Goal: Task Accomplishment & Management: Manage account settings

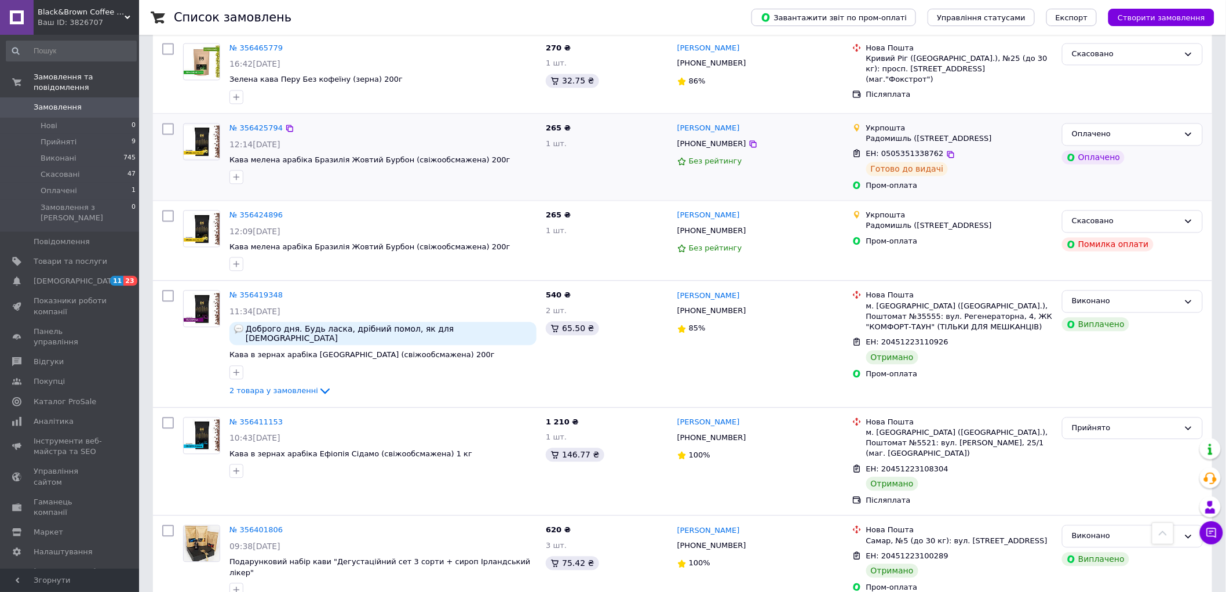
scroll to position [901, 0]
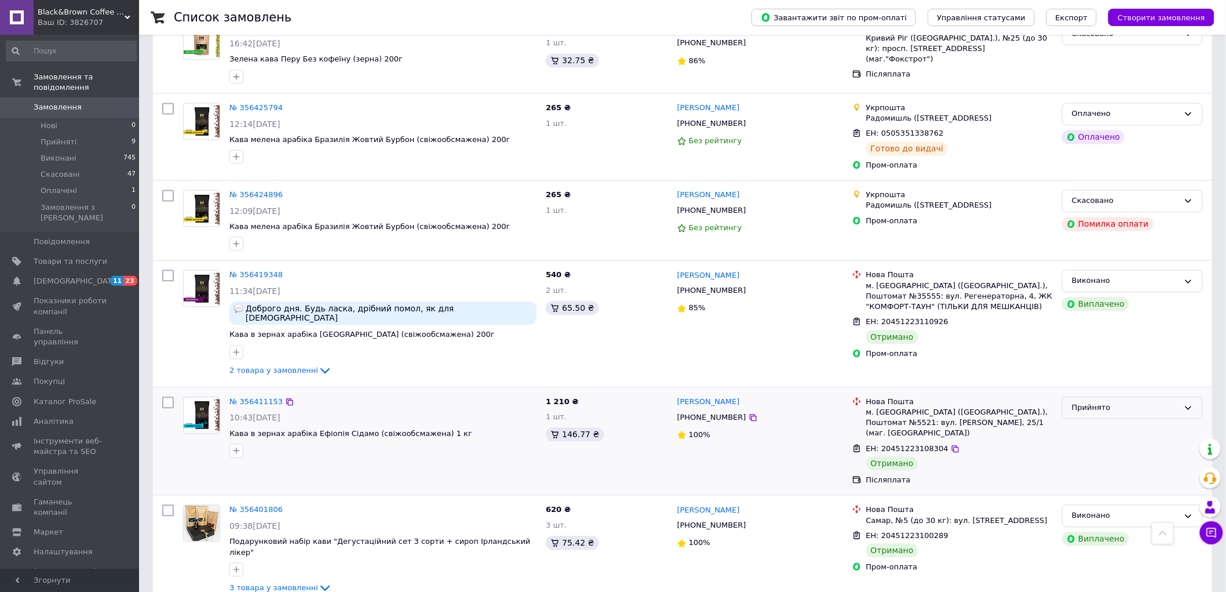
click at [1085, 402] on div "Прийнято" at bounding box center [1125, 408] width 107 height 12
click at [1093, 421] on li "Виконано" at bounding box center [1133, 431] width 140 height 21
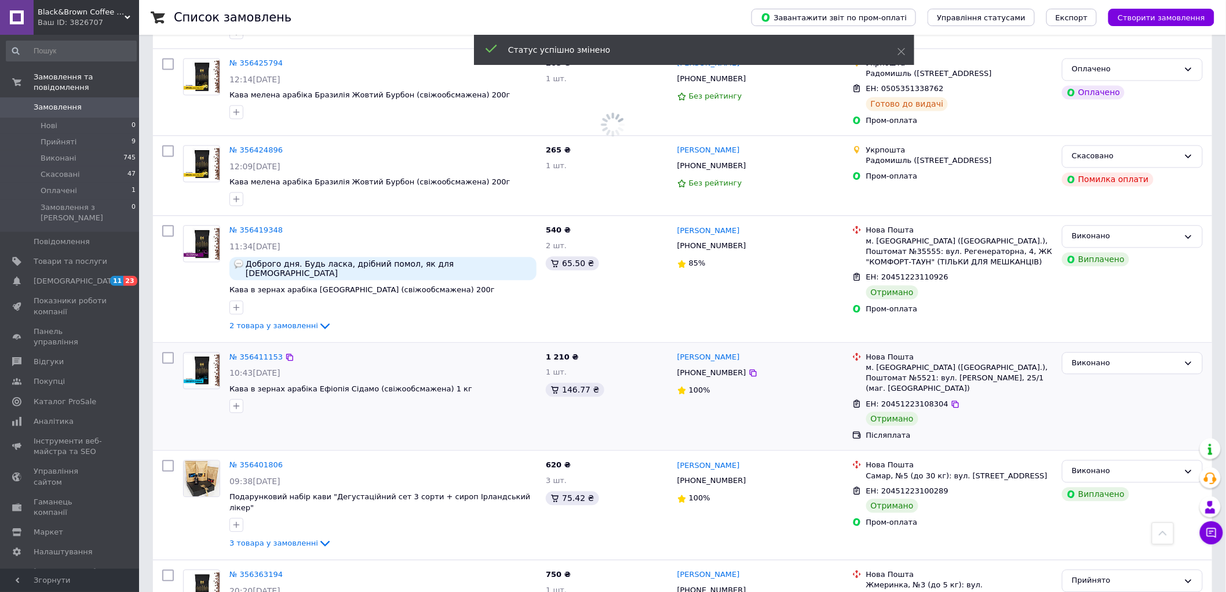
scroll to position [1094, 0]
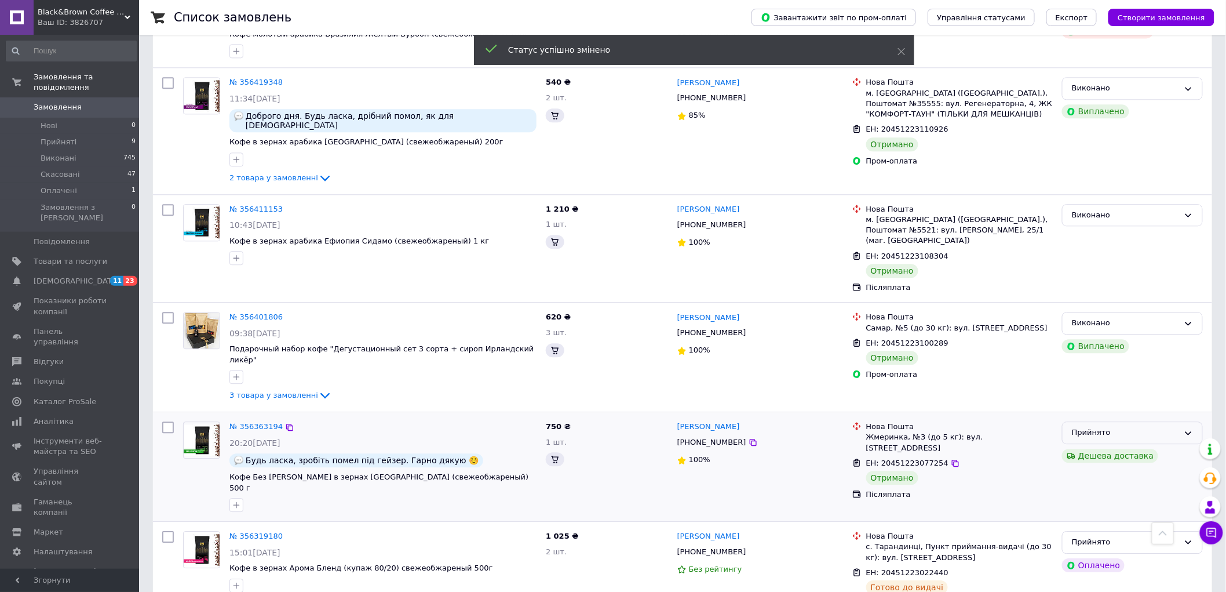
click at [1168, 427] on div "Прийнято" at bounding box center [1125, 433] width 107 height 12
click at [1152, 446] on li "Виконано" at bounding box center [1133, 456] width 140 height 21
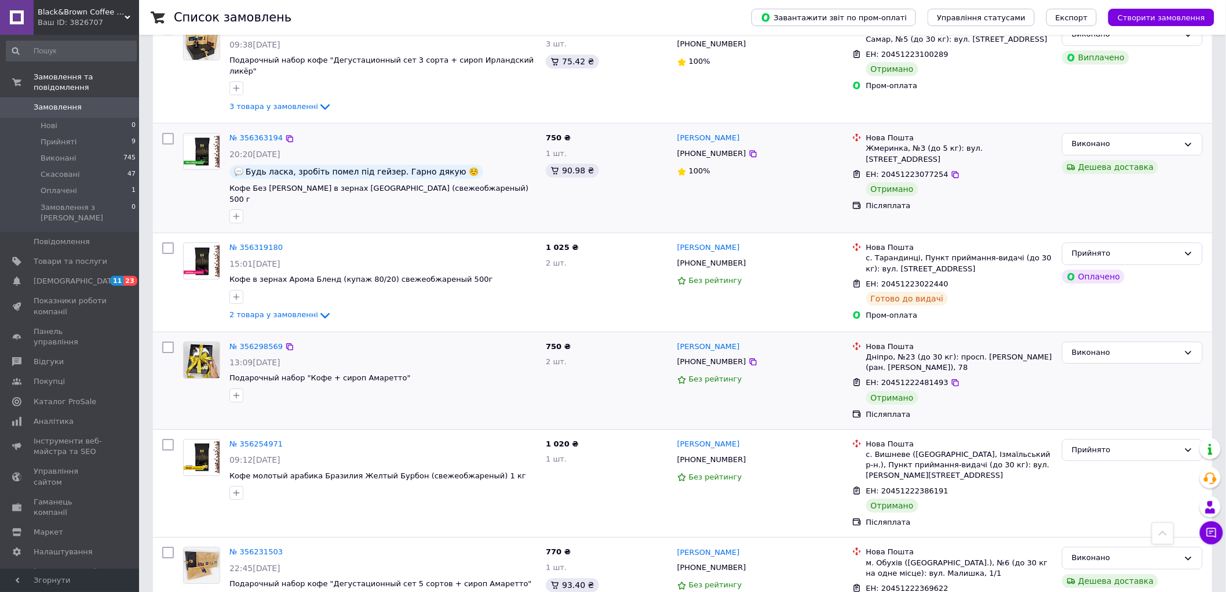
scroll to position [1416, 0]
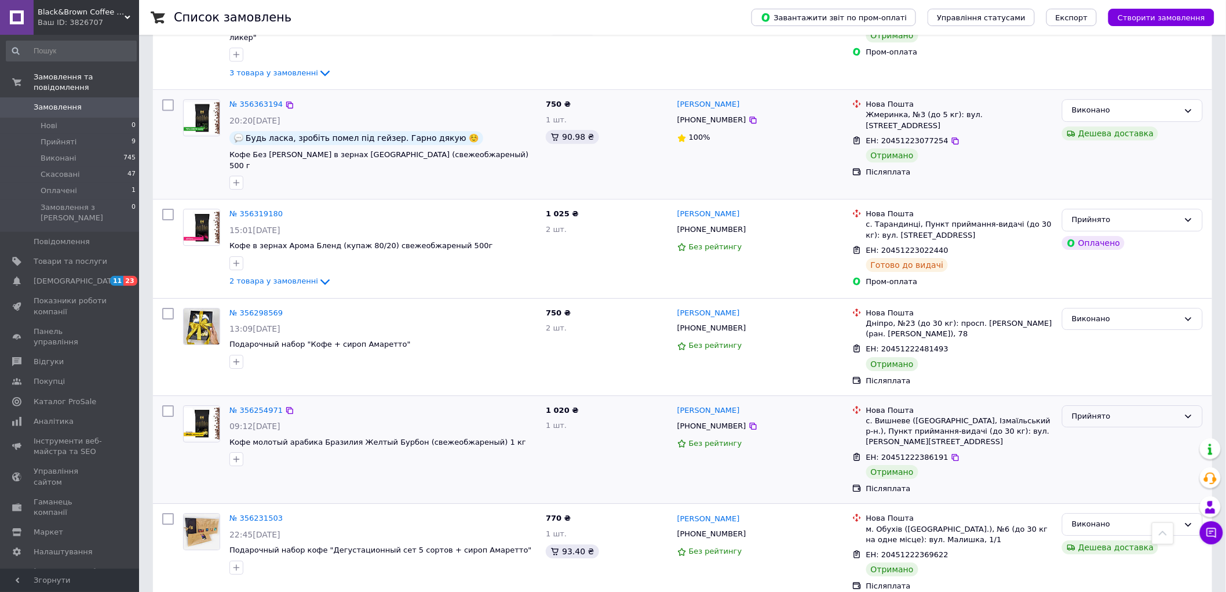
click at [1132, 405] on div "Прийнято" at bounding box center [1132, 416] width 141 height 23
click at [1125, 429] on li "Виконано" at bounding box center [1133, 439] width 140 height 21
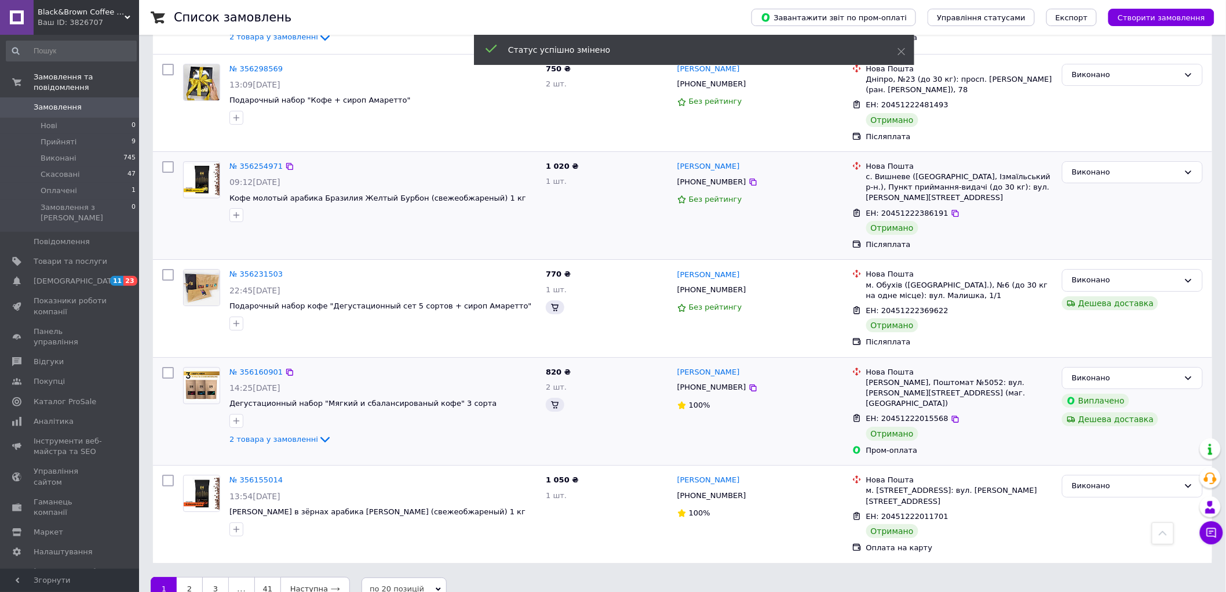
scroll to position [1600, 0]
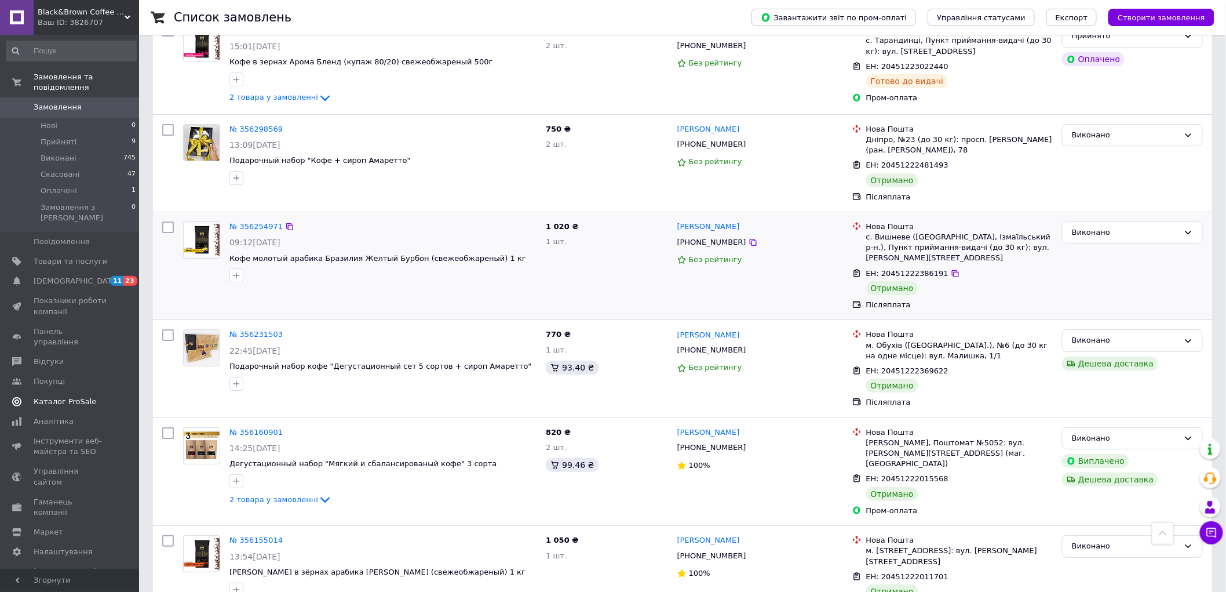
click at [73, 396] on span "Каталог ProSale" at bounding box center [65, 401] width 63 height 10
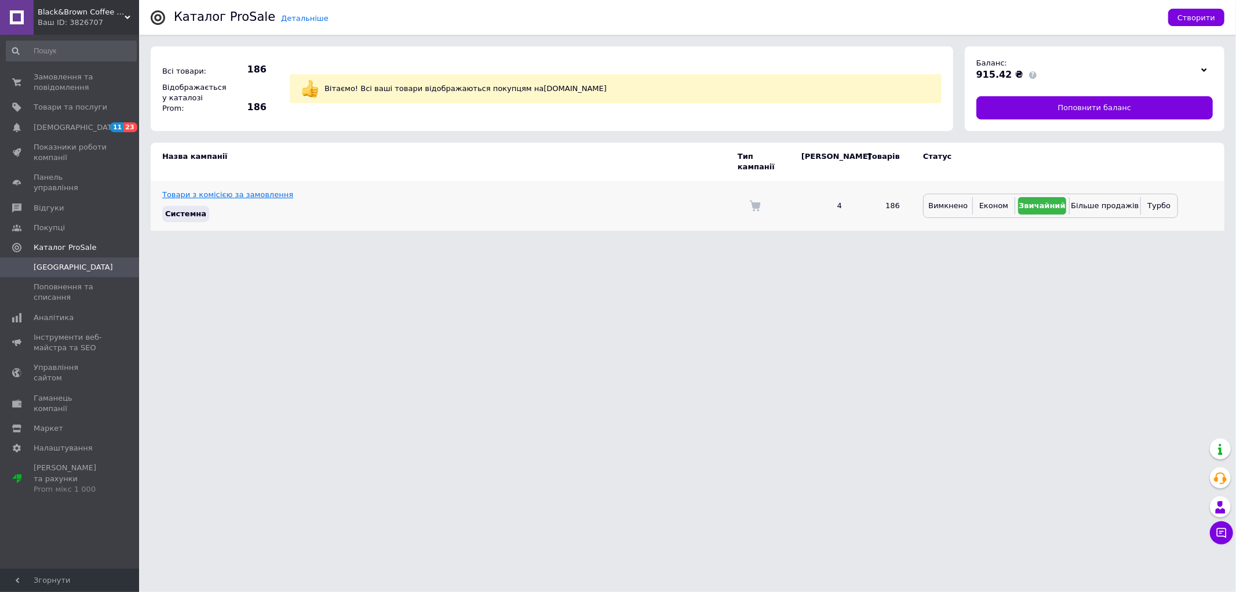
click at [262, 190] on link "Товари з комісією за замовлення" at bounding box center [227, 194] width 131 height 9
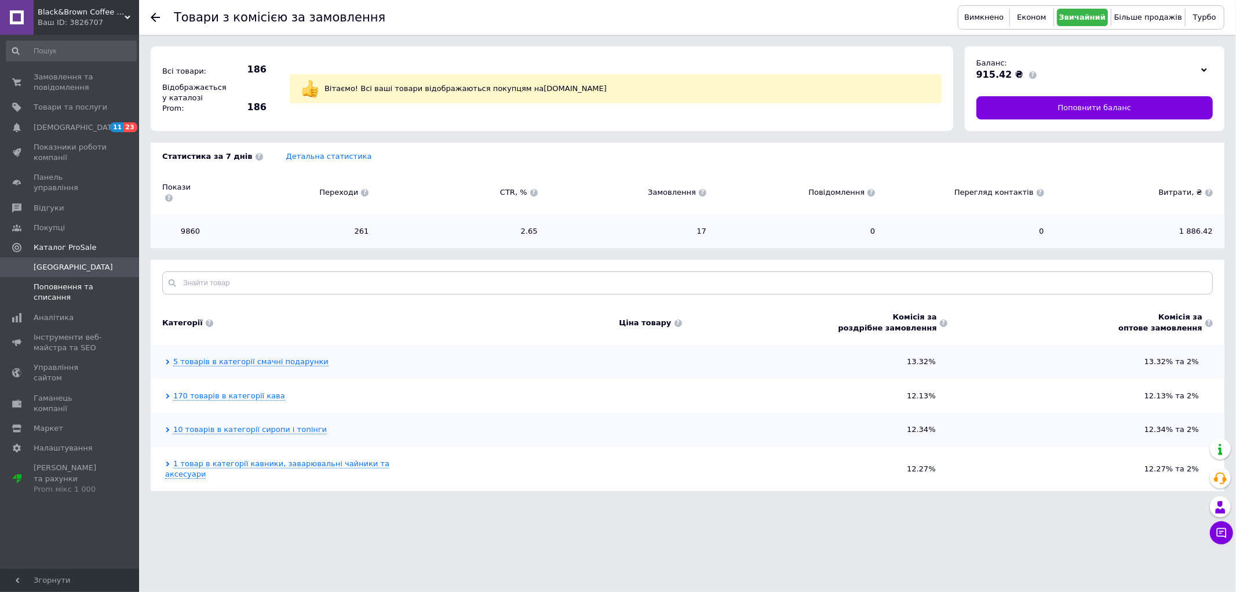
click at [67, 282] on span "Поповнення та списання" at bounding box center [71, 292] width 74 height 21
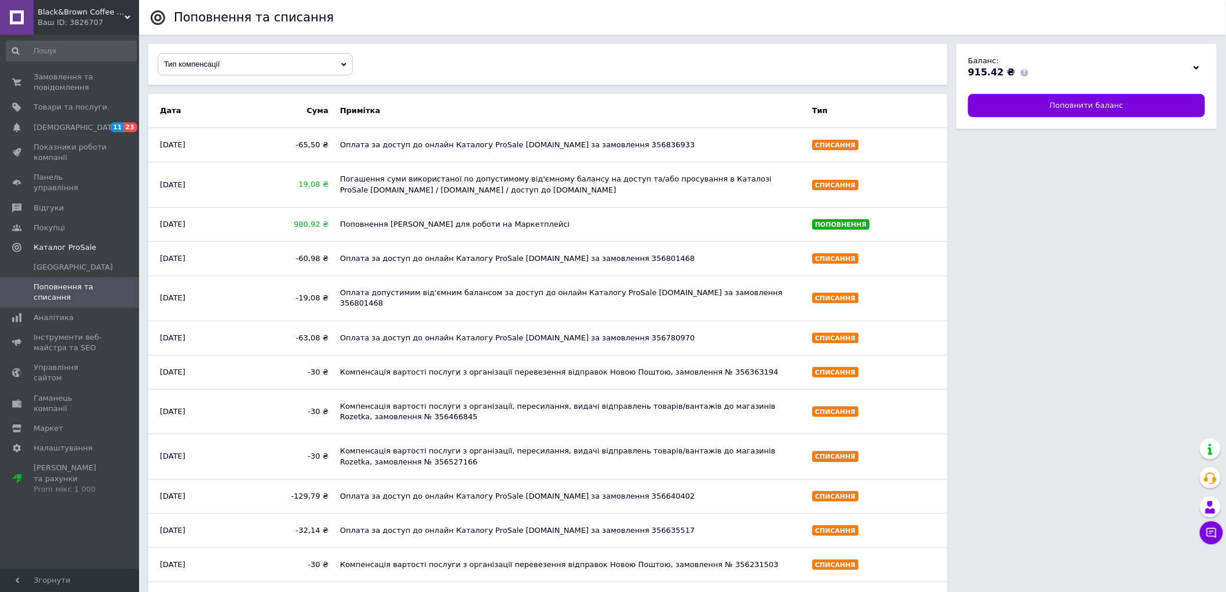
click at [291, 70] on div "Тип компенсації" at bounding box center [255, 64] width 194 height 21
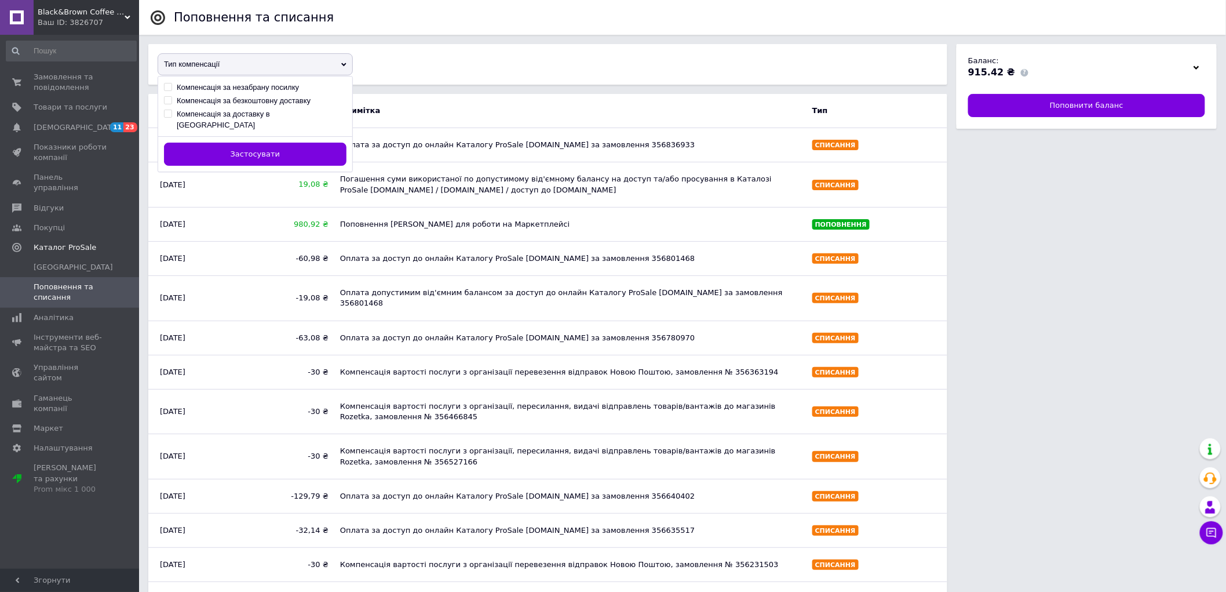
click at [291, 70] on div "Тип компенсації" at bounding box center [255, 64] width 194 height 21
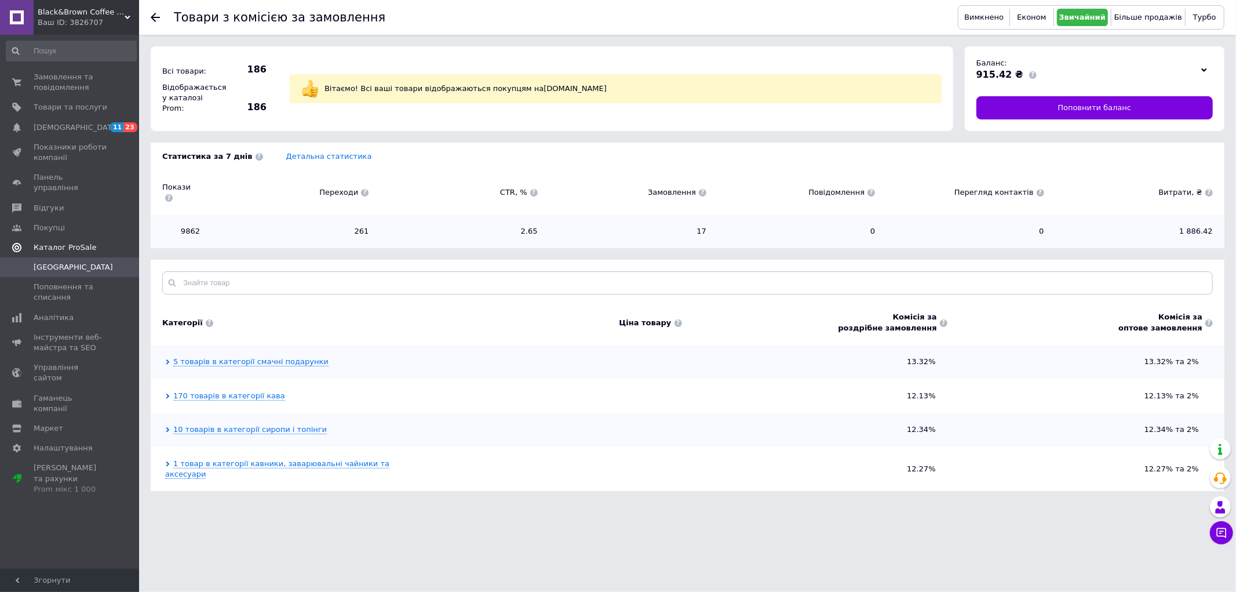
click at [70, 242] on span "Каталог ProSale" at bounding box center [65, 247] width 63 height 10
click at [68, 103] on span "Товари та послуги" at bounding box center [71, 107] width 74 height 10
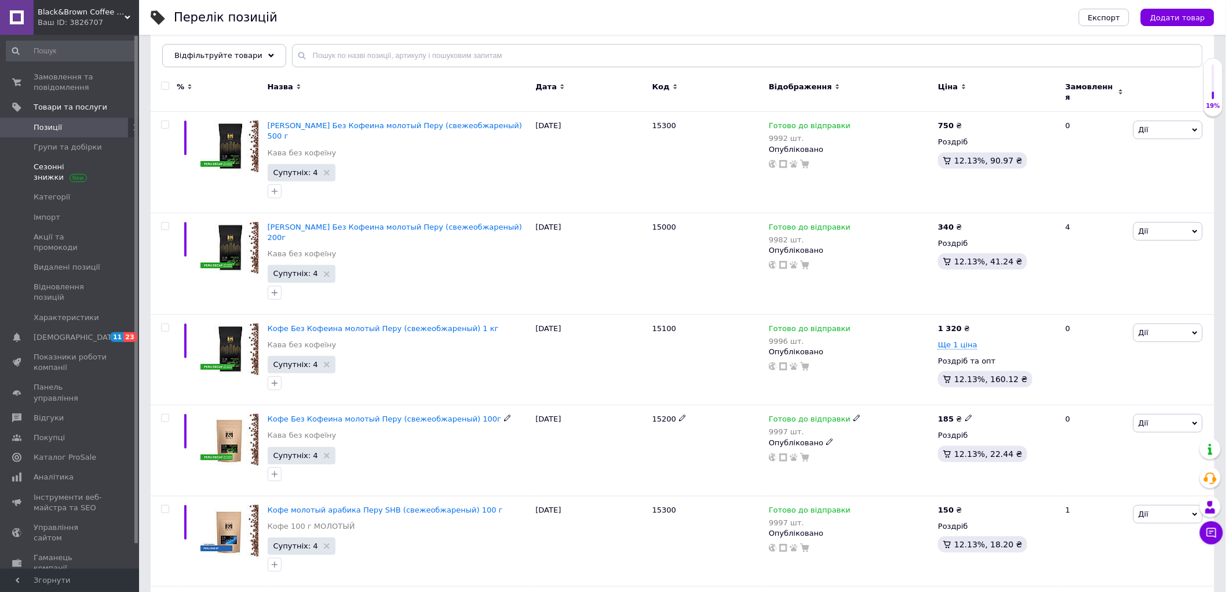
scroll to position [64, 0]
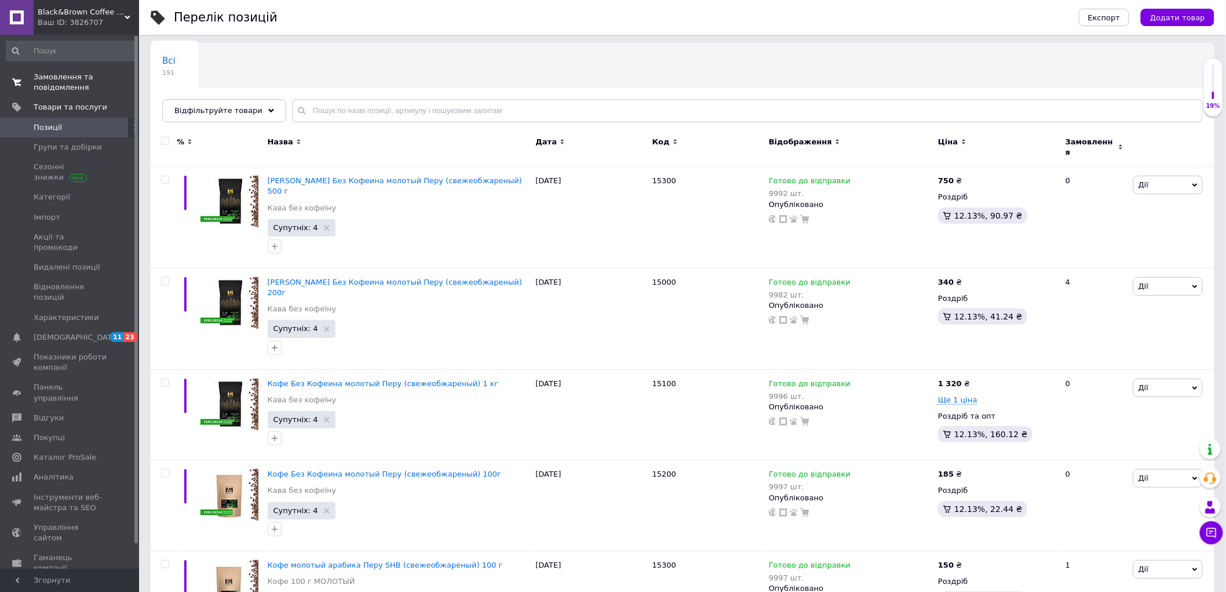
click at [56, 89] on span "Замовлення та повідомлення" at bounding box center [71, 82] width 74 height 21
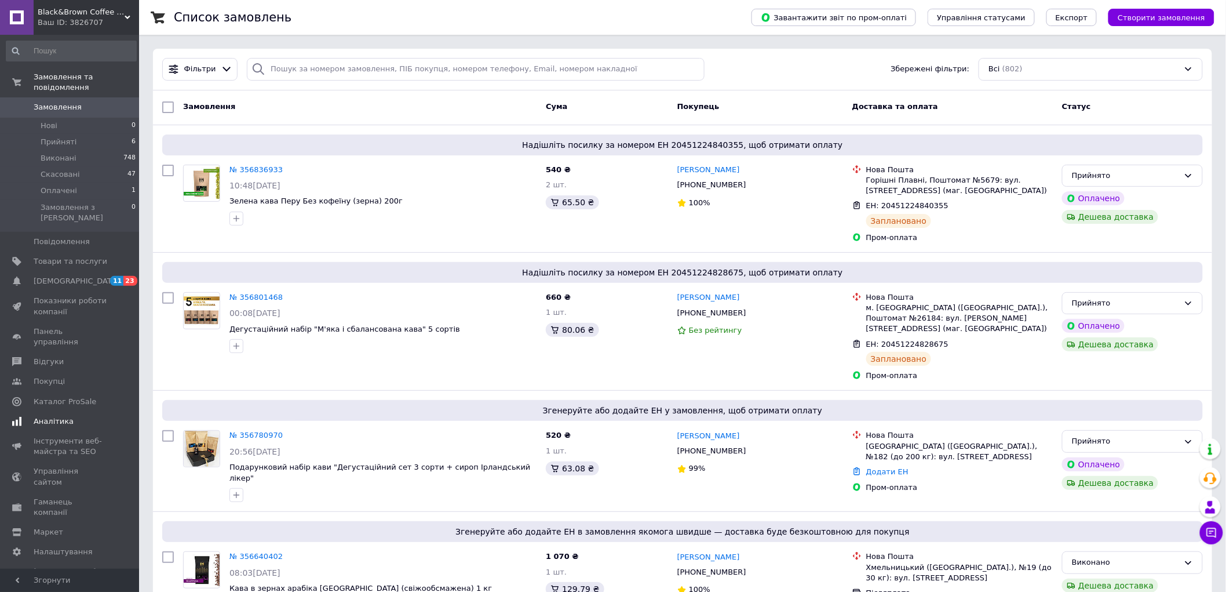
click at [74, 416] on span "Аналітика" at bounding box center [71, 421] width 74 height 10
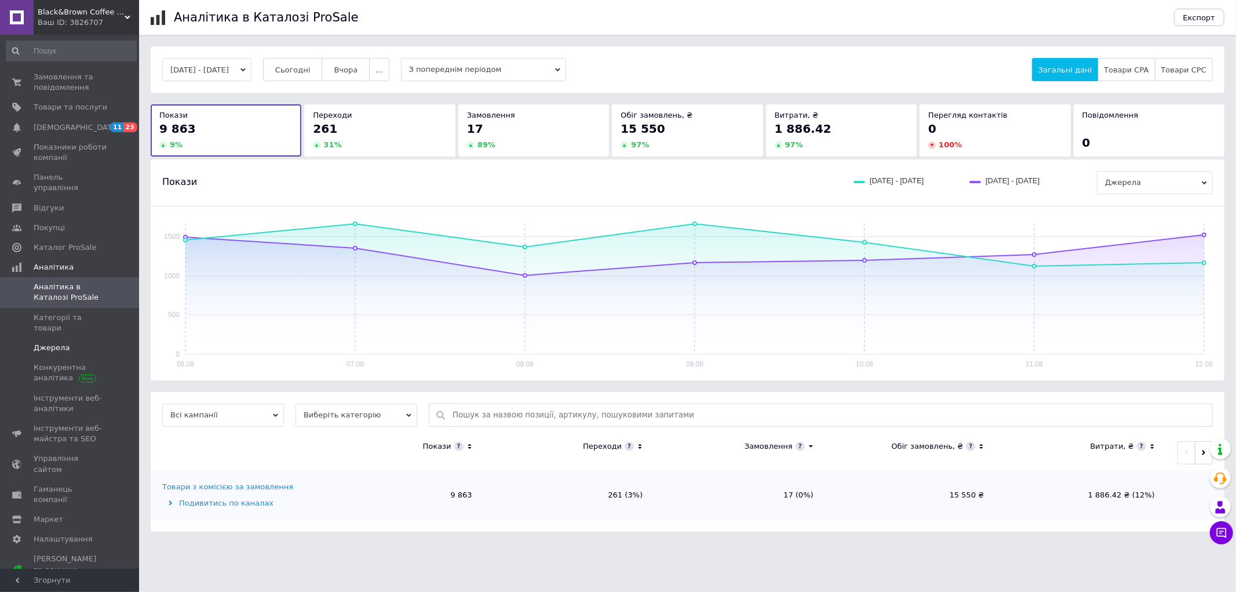
click at [58, 342] on span "Джерела" at bounding box center [52, 347] width 36 height 10
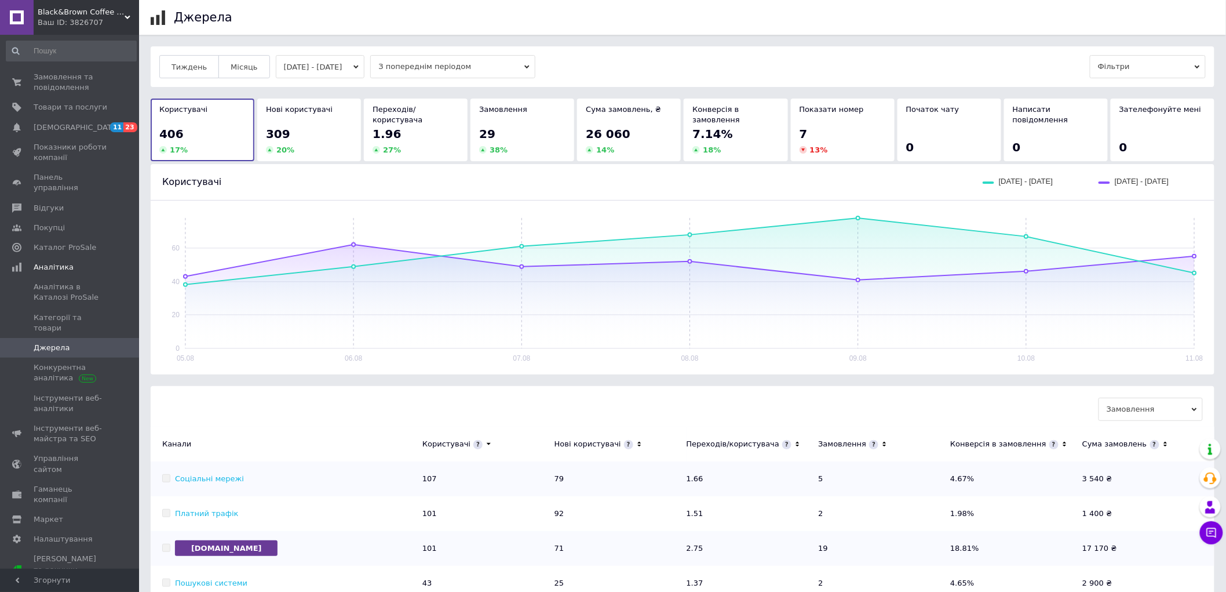
click at [333, 74] on button "[DATE] - [DATE]" at bounding box center [320, 66] width 89 height 23
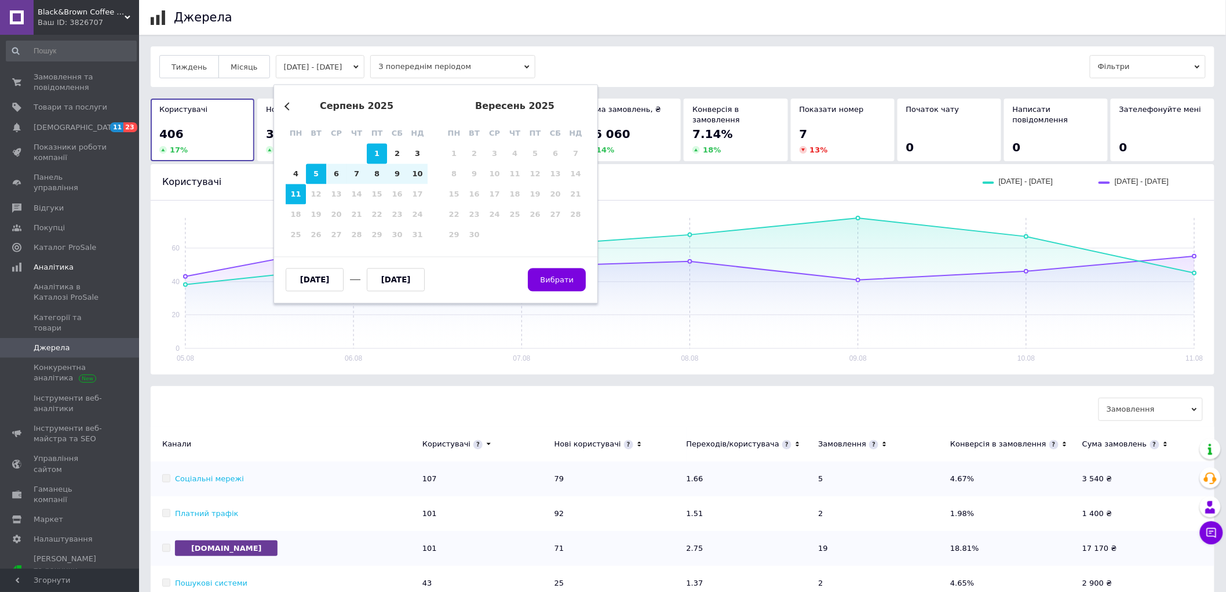
click at [376, 149] on div "1" at bounding box center [377, 154] width 20 height 20
type input "[DATE]"
click at [292, 191] on div "11" at bounding box center [296, 194] width 20 height 20
type input "[DATE]"
click at [552, 276] on span "Вибрати" at bounding box center [558, 279] width 34 height 9
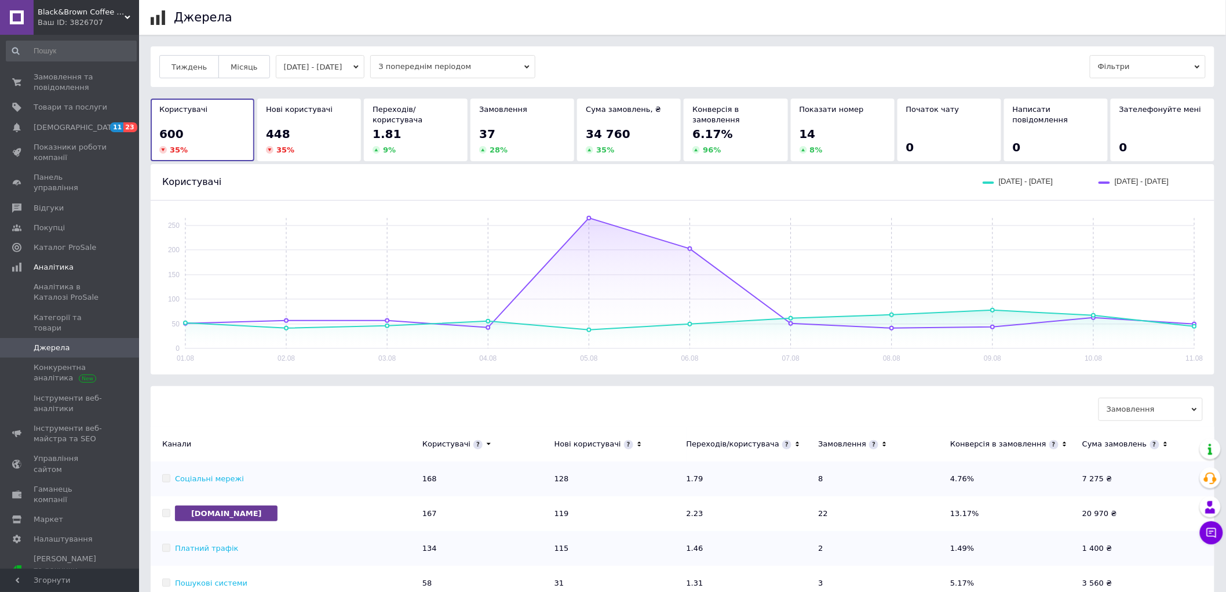
click at [296, 66] on button "[DATE] - [DATE]" at bounding box center [320, 66] width 89 height 23
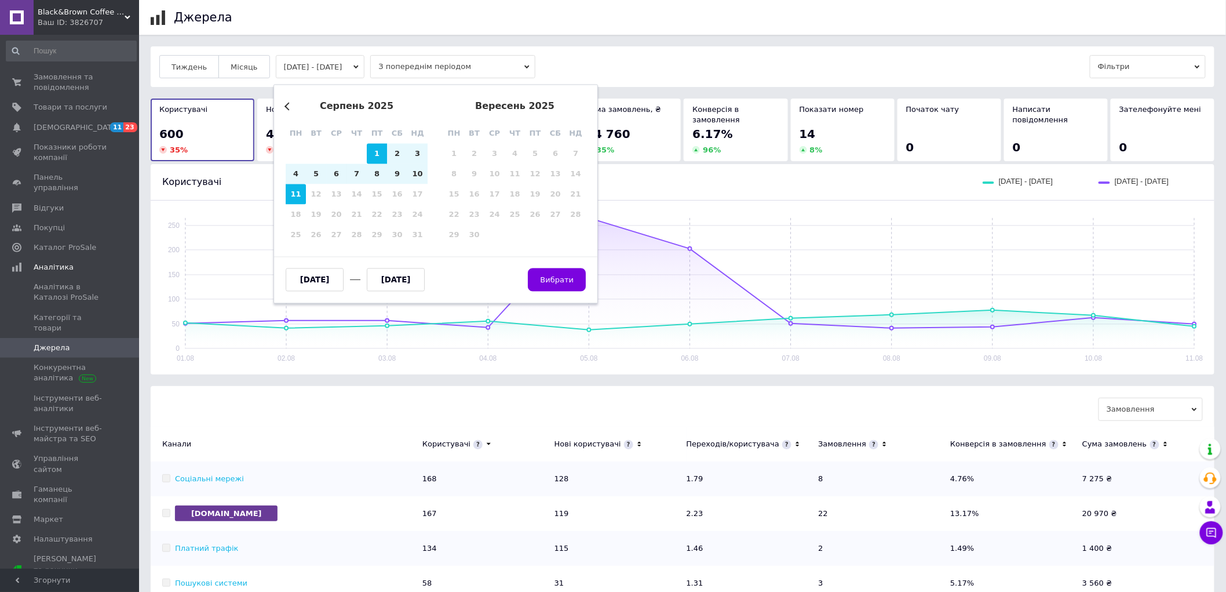
click at [286, 108] on button "Previous Month" at bounding box center [289, 106] width 8 height 8
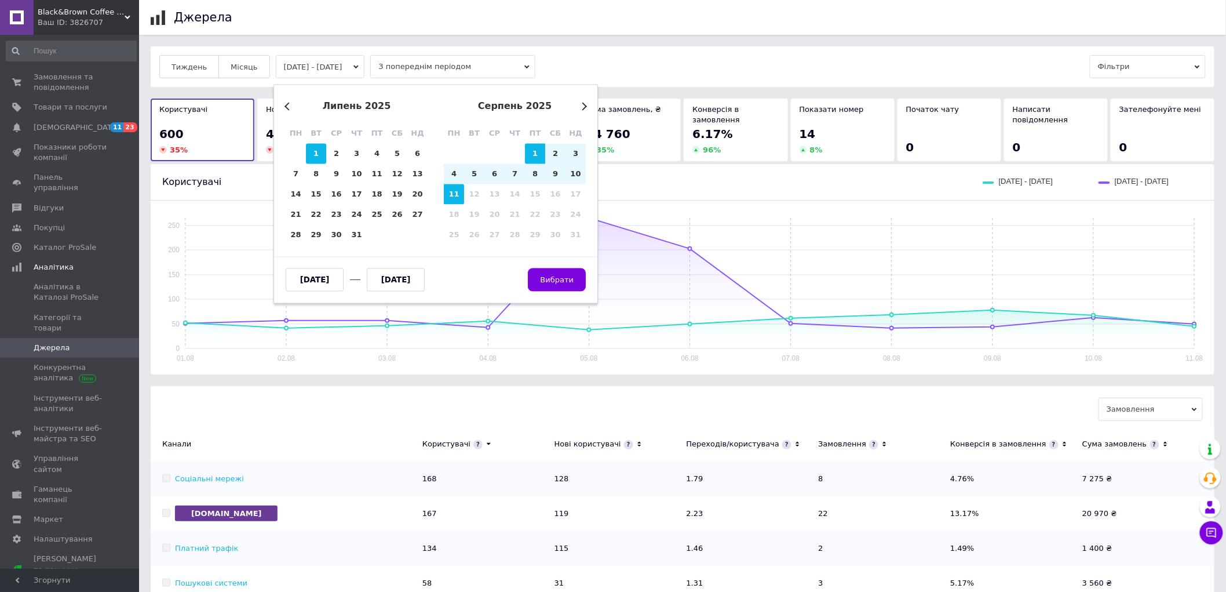
click at [311, 152] on div "1" at bounding box center [316, 154] width 20 height 20
type input "[DATE]"
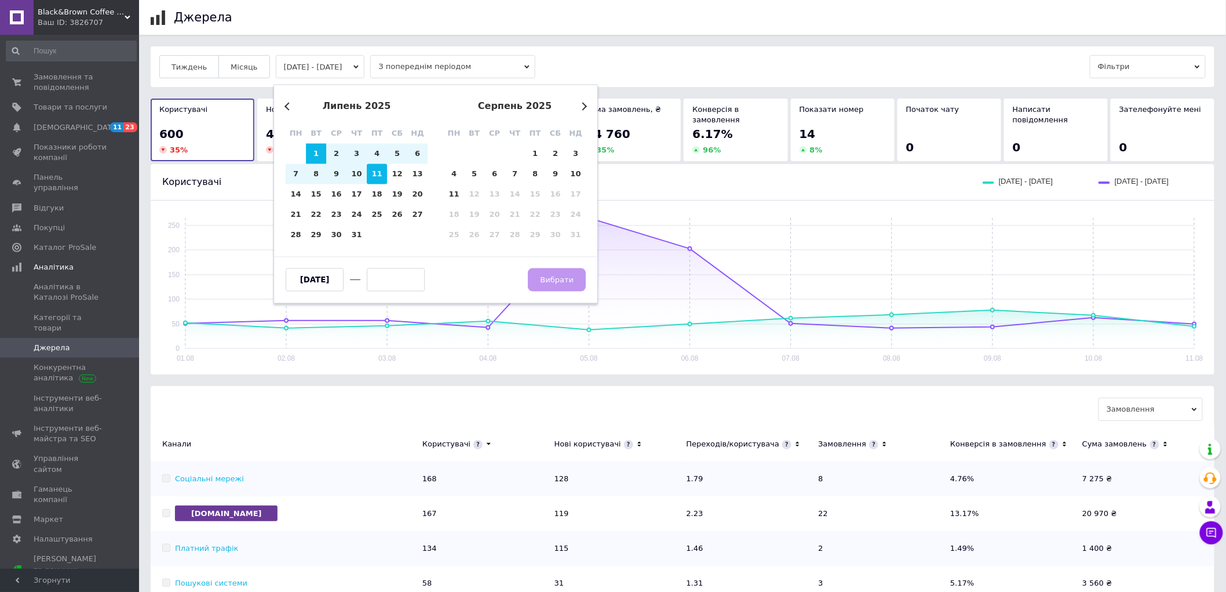
click at [379, 181] on div "11" at bounding box center [377, 174] width 20 height 20
type input "[DATE]"
click at [546, 282] on span "Вибрати" at bounding box center [558, 279] width 34 height 9
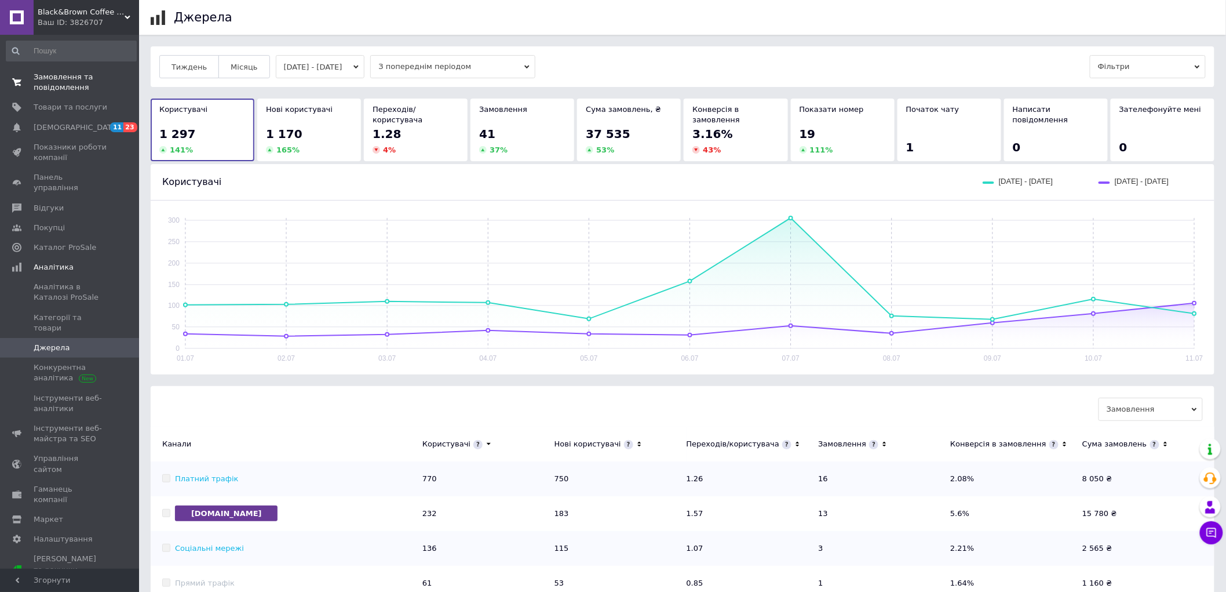
click at [80, 83] on span "Замовлення та повідомлення" at bounding box center [71, 82] width 74 height 21
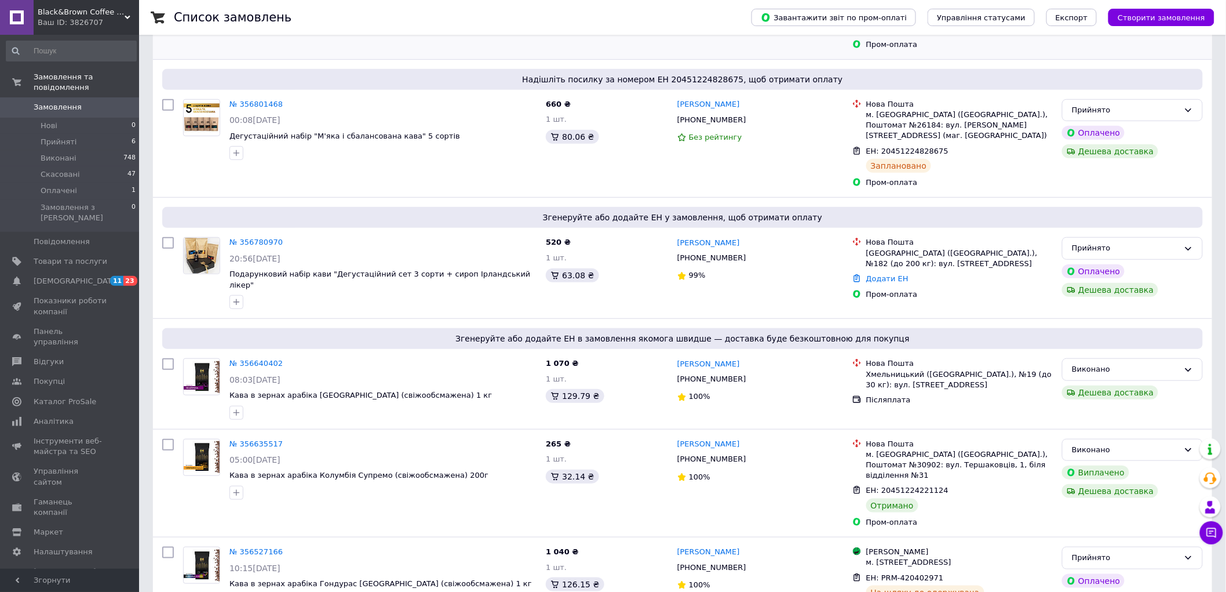
scroll to position [129, 0]
